Goal: Task Accomplishment & Management: Use online tool/utility

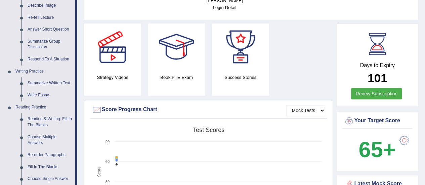
scroll to position [235, 0]
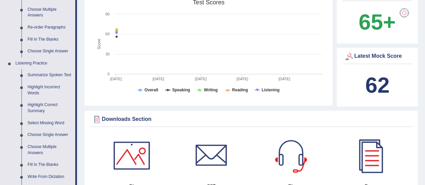
click at [45, 86] on link "Highlight Incorrect Words" at bounding box center [50, 90] width 51 height 18
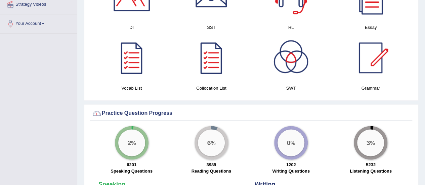
scroll to position [444, 0]
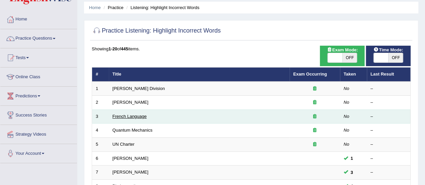
scroll to position [34, 0]
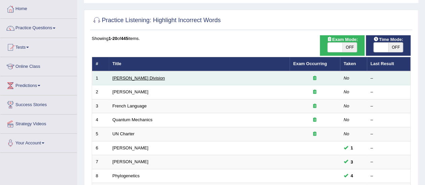
click at [126, 79] on link "[PERSON_NAME] Division" at bounding box center [139, 78] width 52 height 5
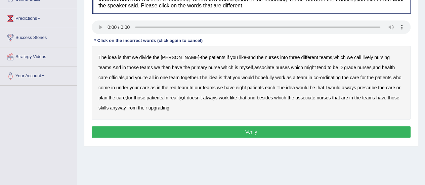
click at [110, 57] on b "idea" at bounding box center [112, 57] width 9 height 5
click at [112, 55] on b "idea" at bounding box center [112, 57] width 9 height 5
drag, startPoint x: 344, startPoint y: 57, endPoint x: 329, endPoint y: 57, distance: 14.8
click at [362, 57] on b "lively" at bounding box center [367, 57] width 10 height 5
click at [304, 68] on b "might" at bounding box center [309, 67] width 11 height 5
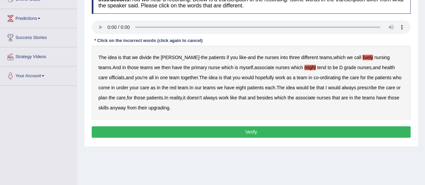
drag, startPoint x: 383, startPoint y: 66, endPoint x: 374, endPoint y: 69, distance: 10.1
click at [124, 75] on b "officials" at bounding box center [116, 77] width 15 height 5
click at [342, 88] on b "always" at bounding box center [349, 87] width 14 height 5
click at [149, 107] on b "upgrading" at bounding box center [158, 107] width 21 height 5
click at [297, 132] on button "Verify" at bounding box center [251, 131] width 319 height 11
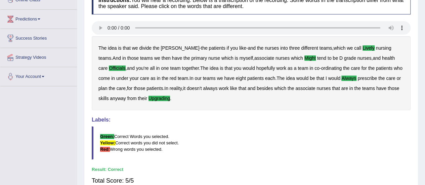
scroll to position [134, 0]
